Goal: Information Seeking & Learning: Learn about a topic

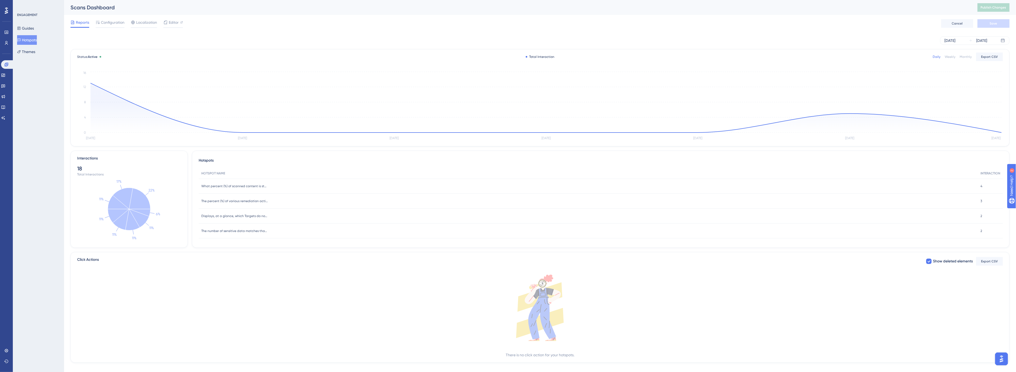
click at [952, 57] on div "Weekly" at bounding box center [950, 57] width 11 height 4
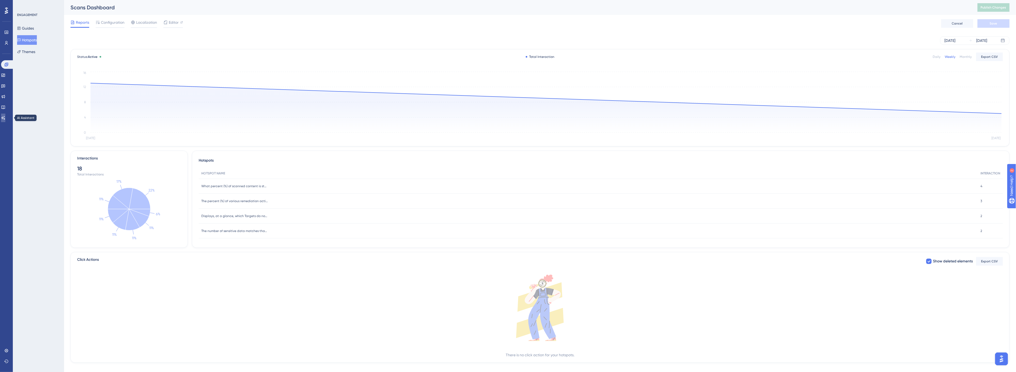
click at [5, 118] on icon at bounding box center [3, 117] width 4 height 3
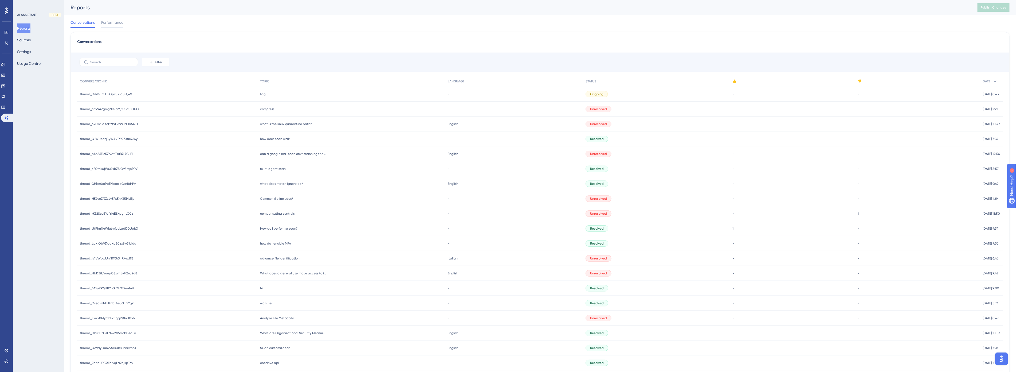
drag, startPoint x: 104, startPoint y: 91, endPoint x: 107, endPoint y: 100, distance: 10.0
click at [104, 91] on div "thread_GdiDiTC1LIFOpx8xTaSFtj4V thread_GdiDiTC1LIFOpx8xTaSFtj4V" at bounding box center [167, 94] width 180 height 15
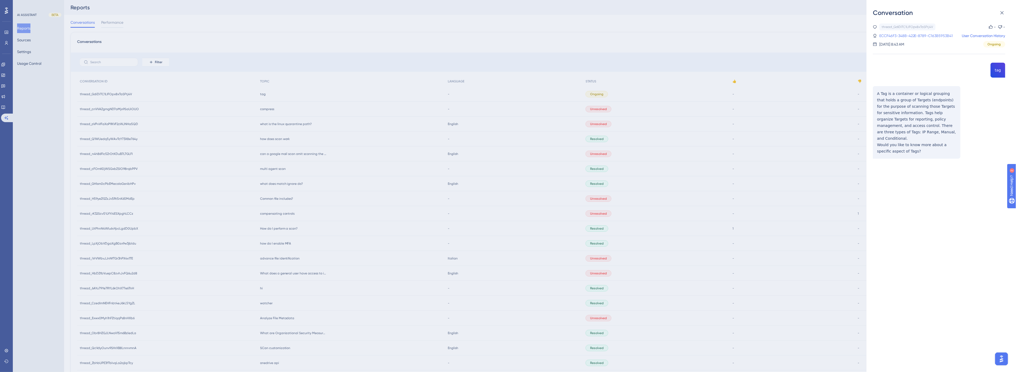
click at [920, 35] on link "ECCF46F3-348B-422E-8789-C163B5953B41" at bounding box center [916, 36] width 74 height 6
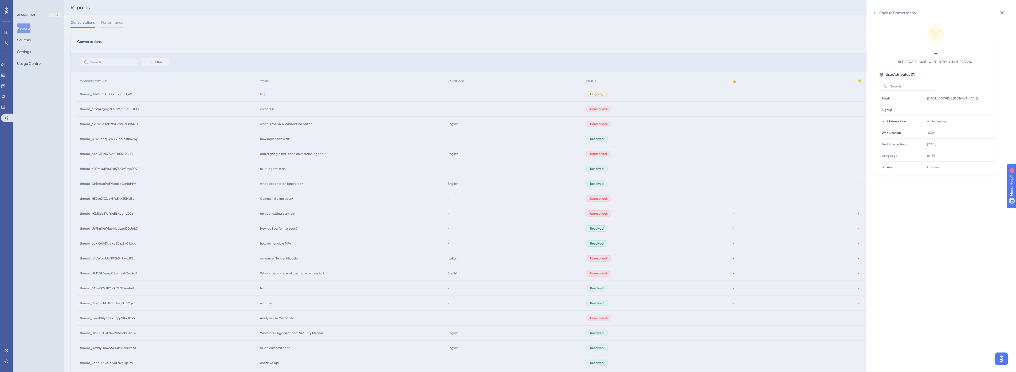
click at [280, 105] on div "Back to Conversation - # ECCF46F3-348B-422E-8789-C163B5953B41 User Attributes (…" at bounding box center [508, 186] width 1016 height 372
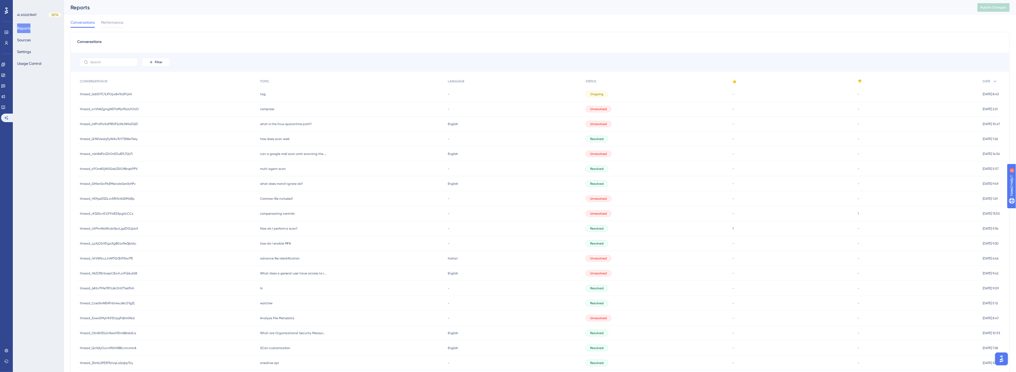
click at [265, 109] on span "compress" at bounding box center [267, 109] width 14 height 4
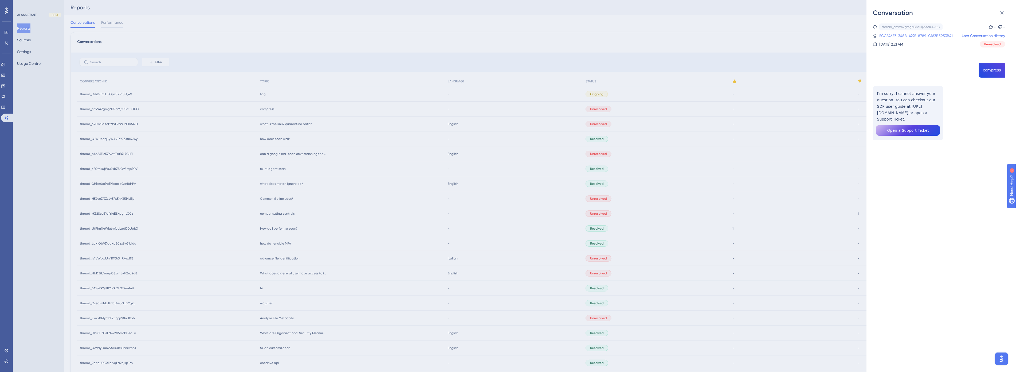
click at [919, 36] on link "ECCF46F3-348B-422E-8789-C163B5953B41" at bounding box center [916, 36] width 74 height 6
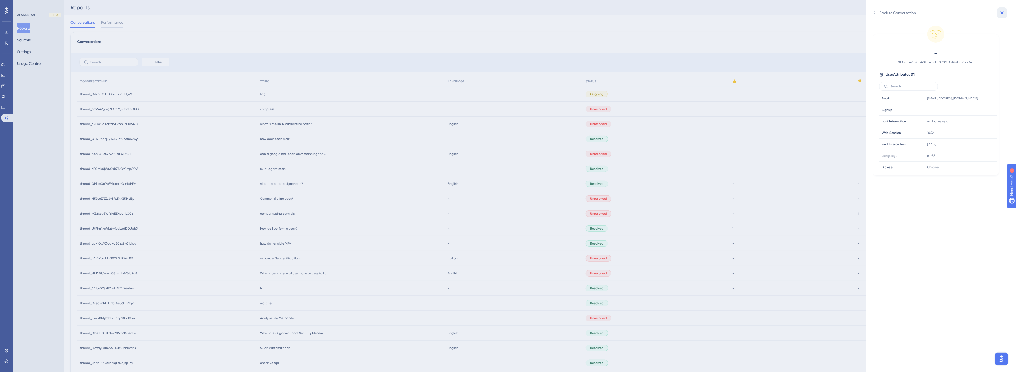
click at [1004, 14] on icon at bounding box center [1002, 13] width 6 height 6
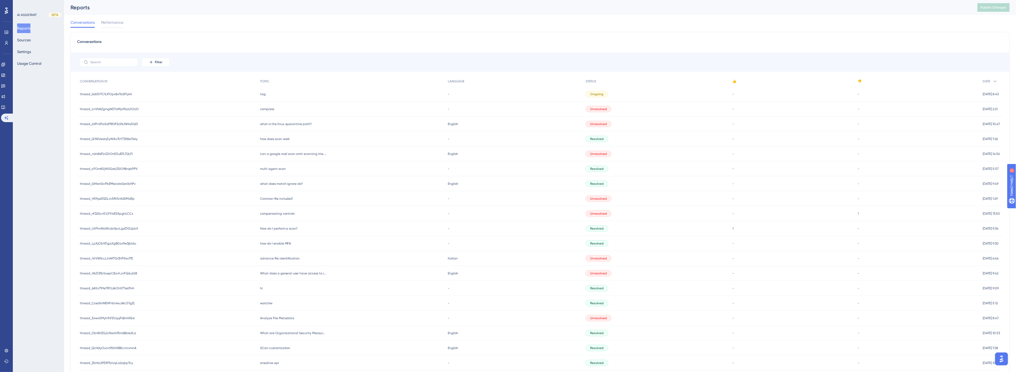
click at [515, 31] on div "Conversations Performance" at bounding box center [539, 23] width 939 height 17
